Goal: Task Accomplishment & Management: Manage account settings

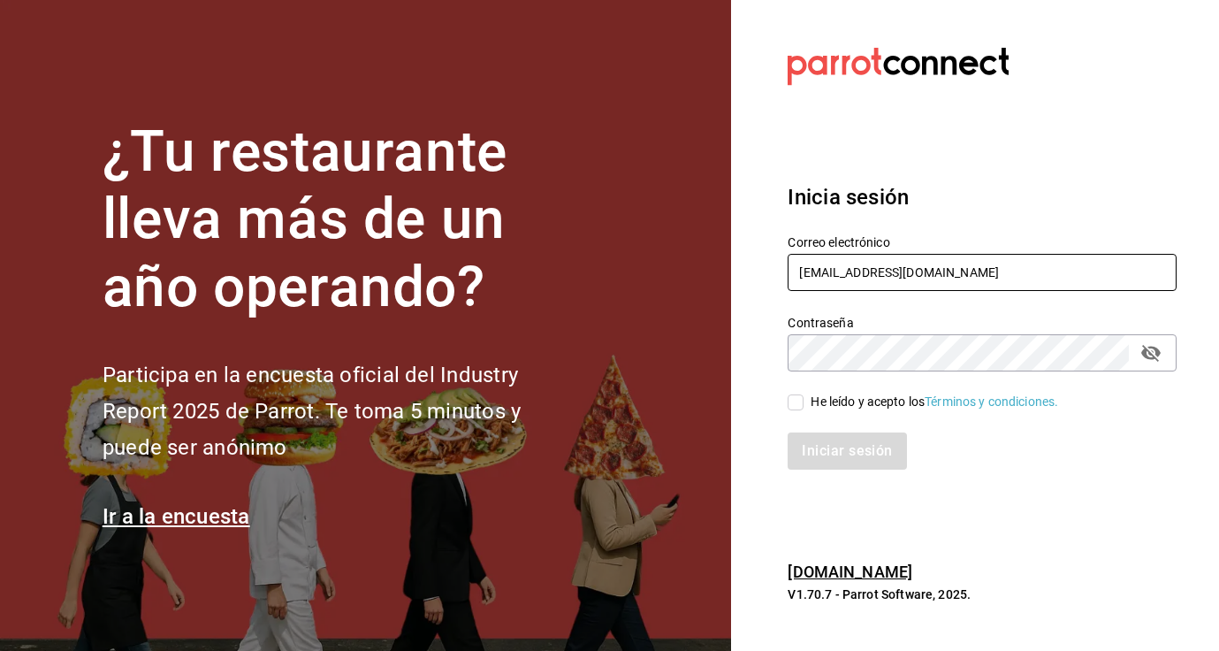
click at [844, 273] on input "[EMAIL_ADDRESS][DOMAIN_NAME]" at bounding box center [982, 272] width 389 height 37
type input "[EMAIL_ADDRESS][DOMAIN_NAME]"
click at [792, 403] on input "He leído y acepto los Términos y condiciones." at bounding box center [796, 402] width 16 height 16
checkbox input "true"
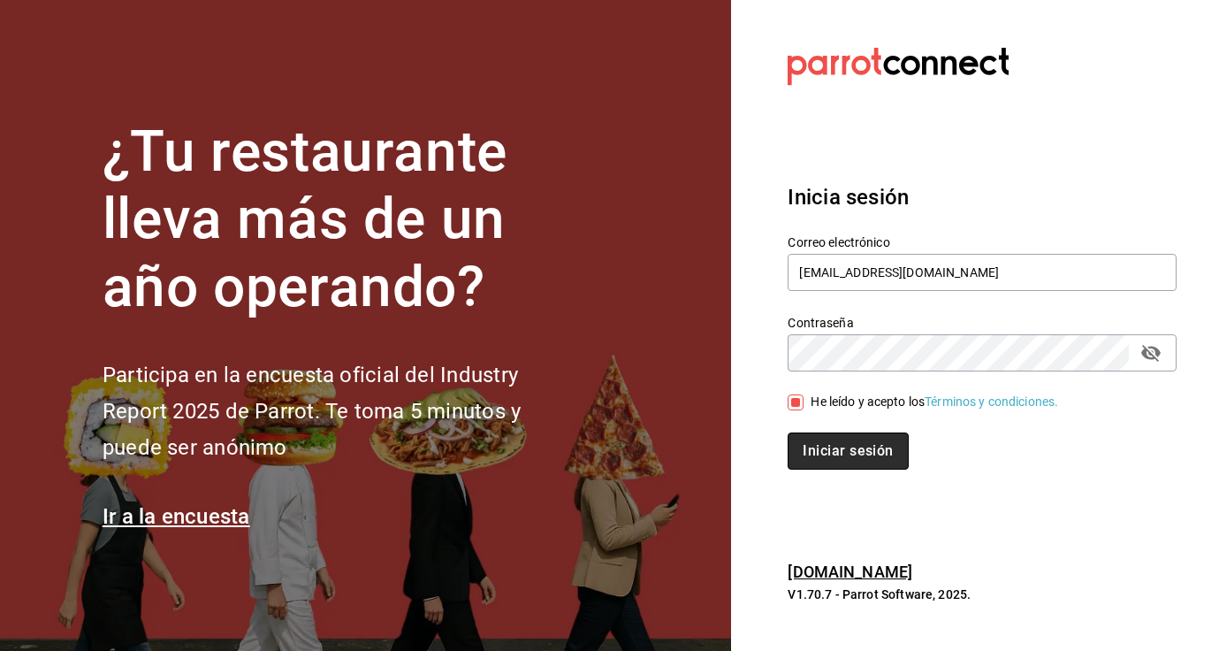
click at [811, 447] on button "Iniciar sesión" at bounding box center [848, 450] width 120 height 37
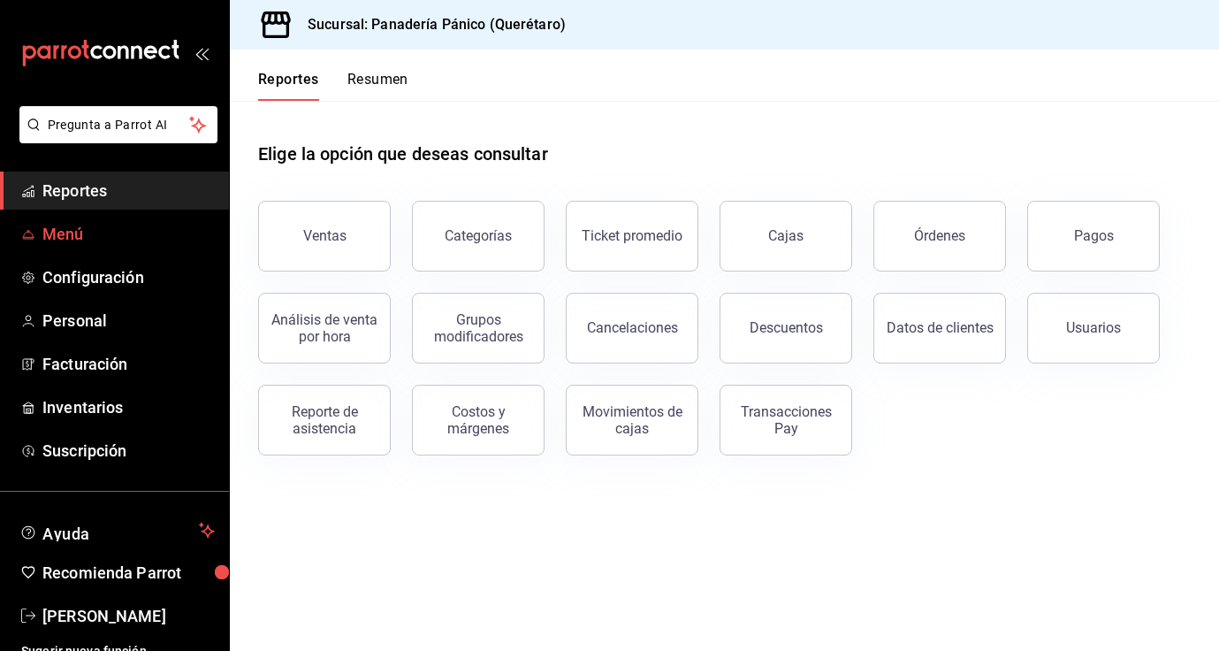
click at [75, 243] on span "Menú" at bounding box center [128, 234] width 172 height 24
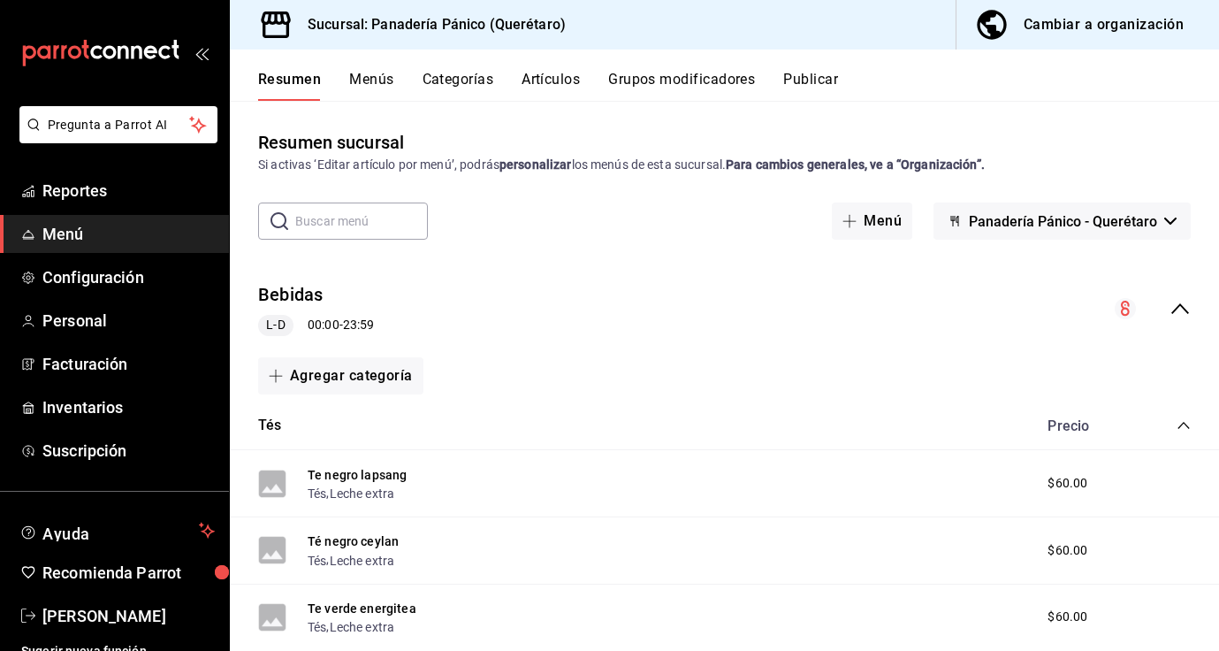
click at [541, 78] on button "Artículos" at bounding box center [551, 86] width 58 height 30
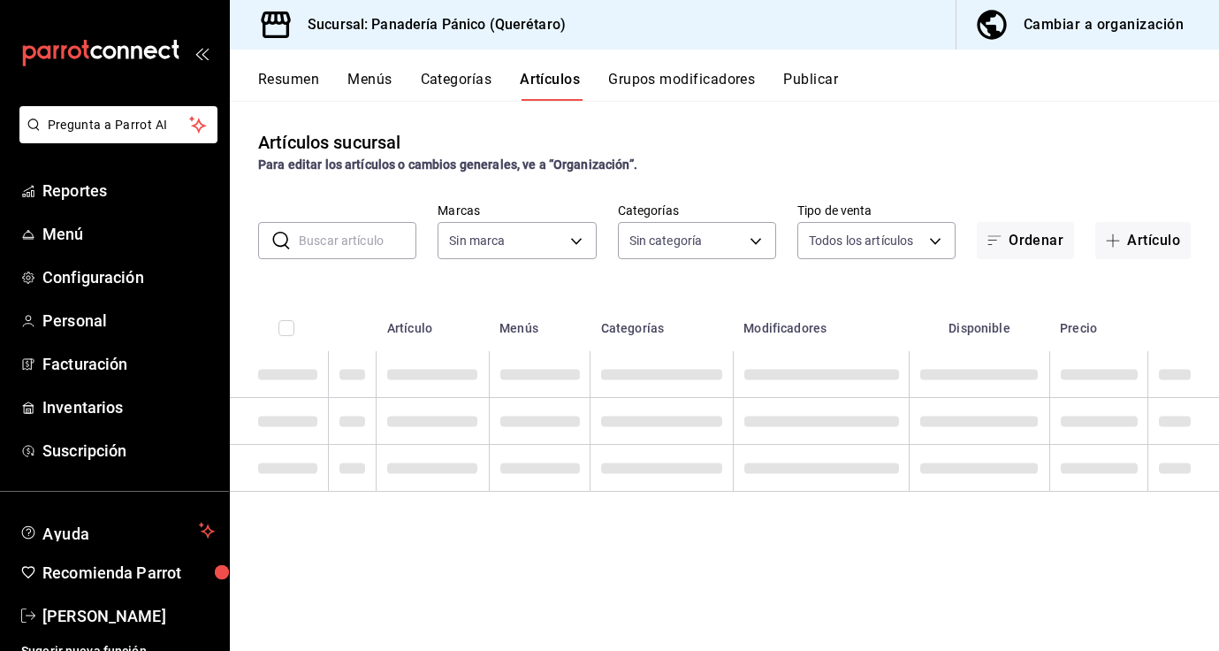
type input "3c04580e-60fd-498a-ab9f-4a8f3b5f012a"
type input "335c8870-2ee1-46e7-9b51-4327005f127a,48cd04df-eecf-47cb-a80f-a64914206c61,d2e38…"
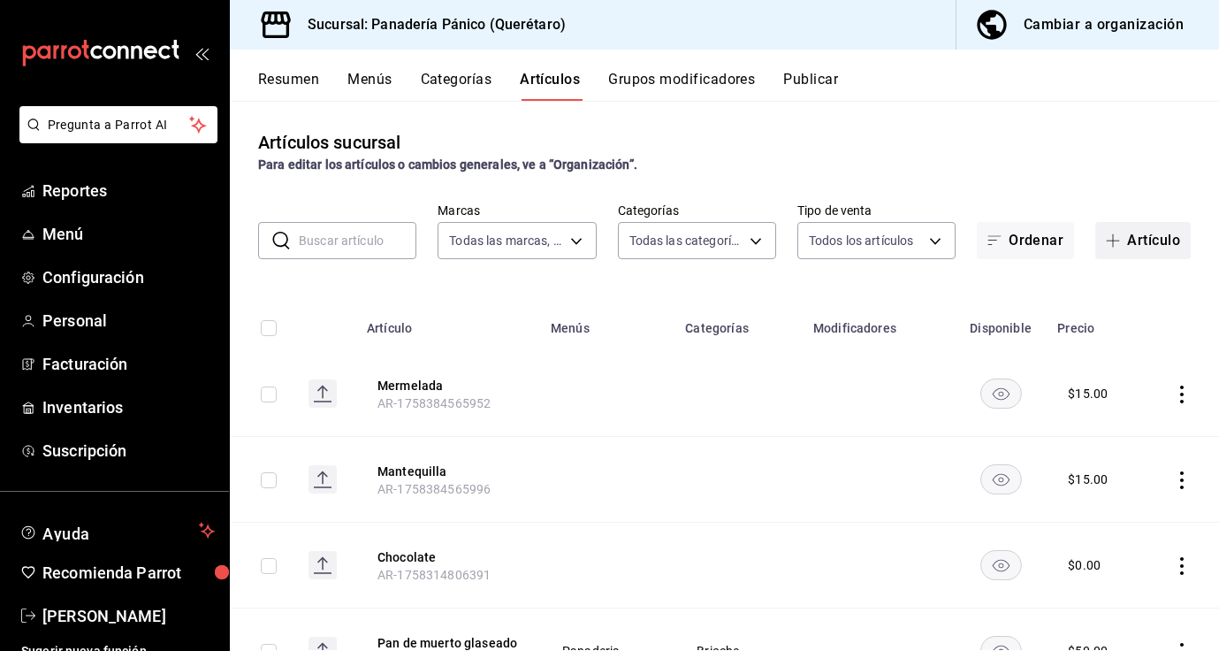
click at [1136, 226] on button "Artículo" at bounding box center [1144, 240] width 96 height 37
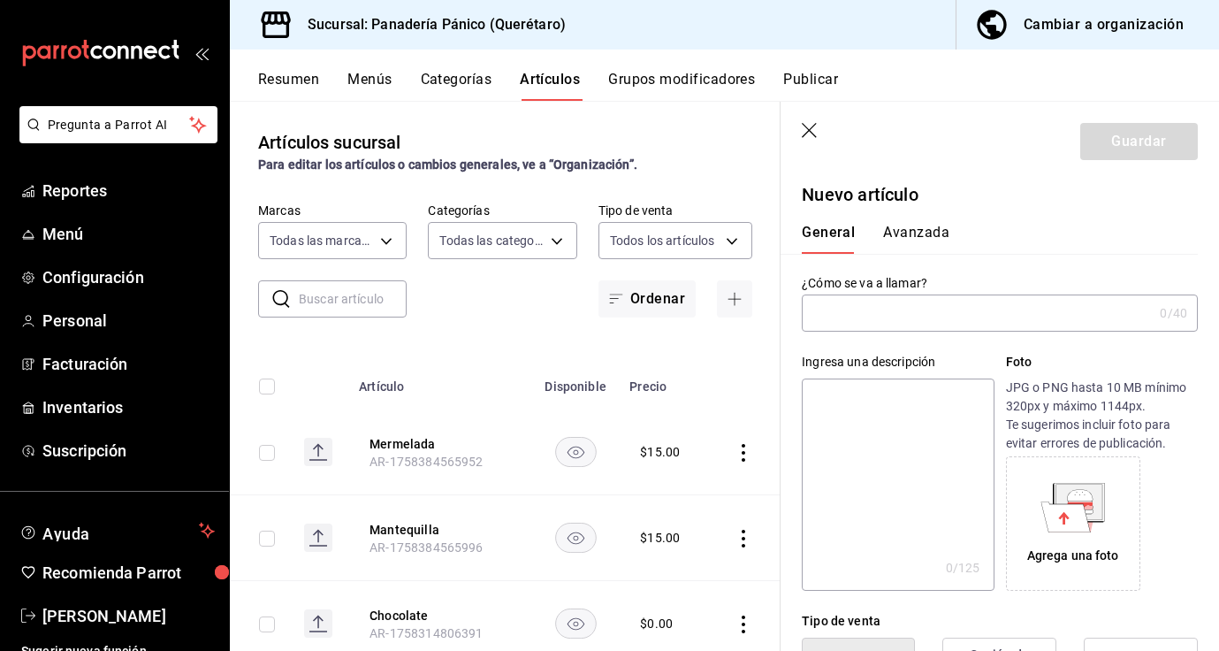
click at [807, 131] on icon "button" at bounding box center [809, 130] width 15 height 15
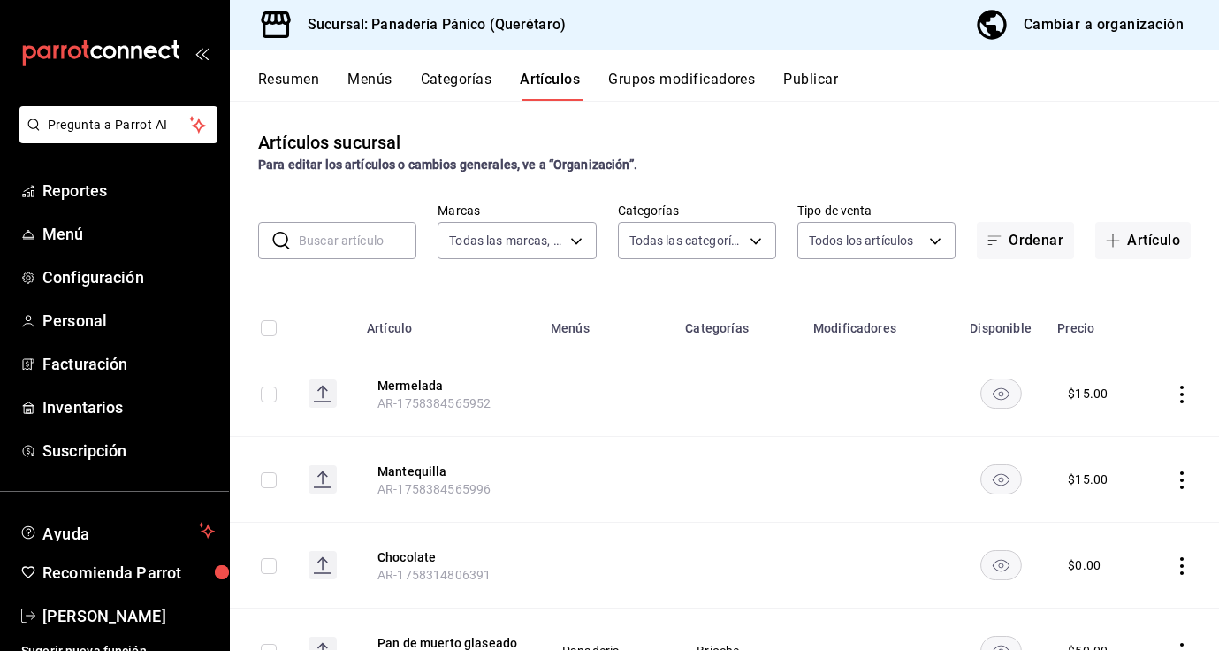
click at [353, 243] on input "text" at bounding box center [358, 240] width 118 height 35
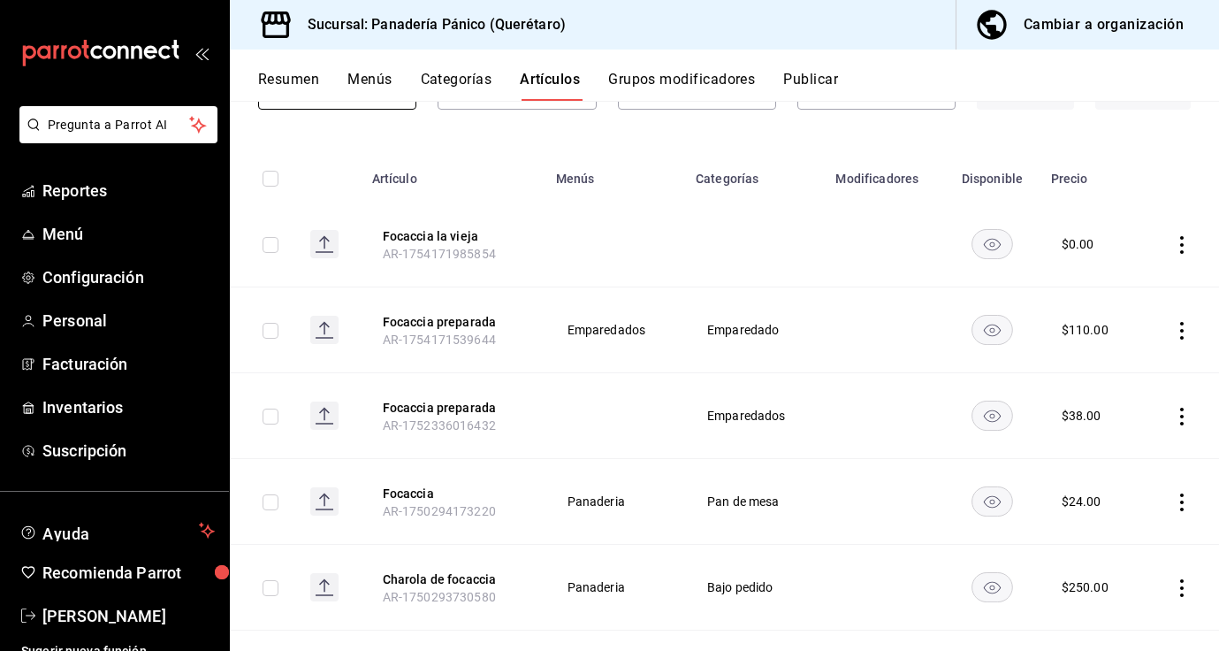
scroll to position [163, 0]
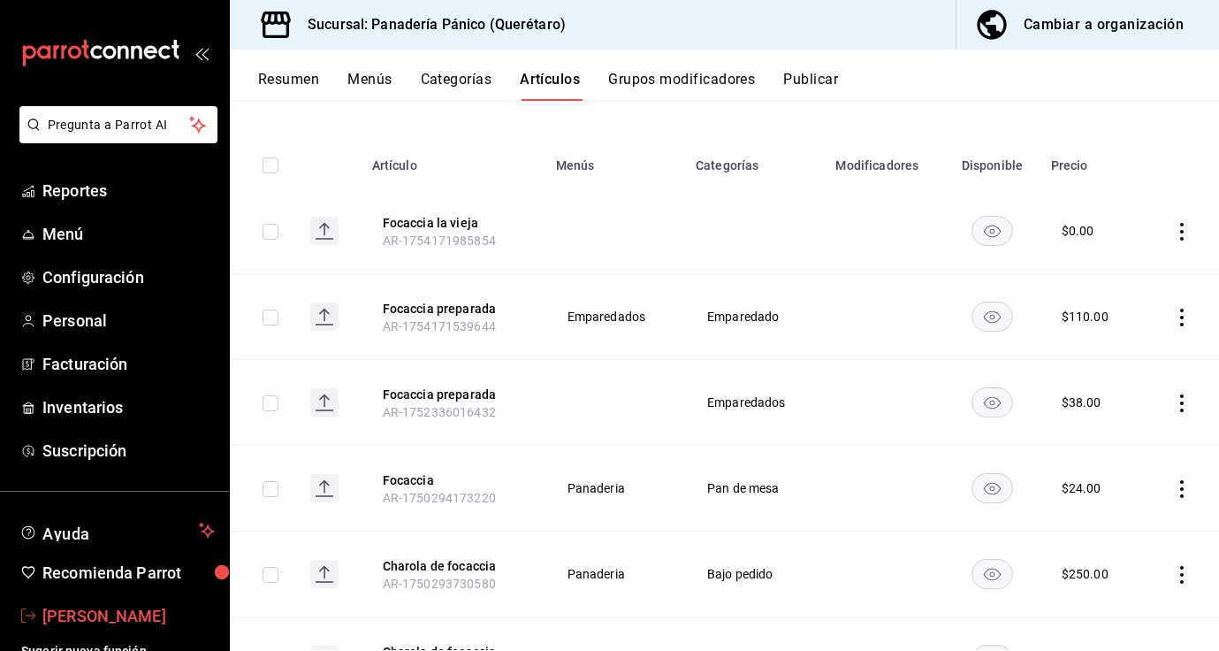
type input "foca"
click at [61, 608] on span "[PERSON_NAME]" at bounding box center [128, 616] width 172 height 24
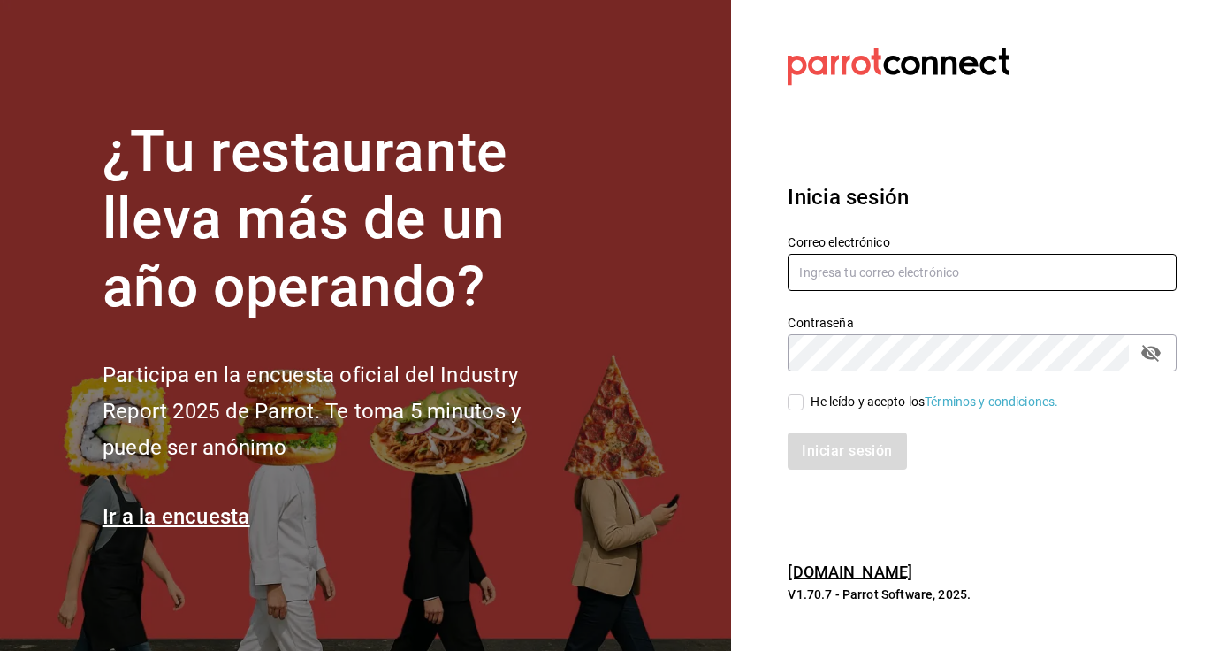
type input "[EMAIL_ADDRESS][DOMAIN_NAME]"
